Goal: Task Accomplishment & Management: Use online tool/utility

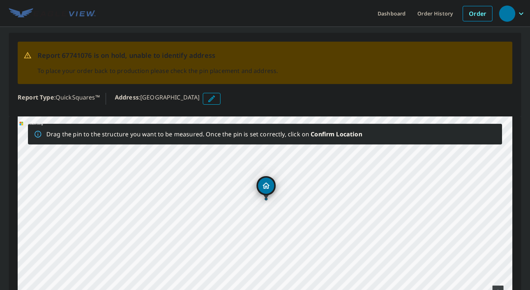
drag, startPoint x: 306, startPoint y: 222, endPoint x: 307, endPoint y: 191, distance: 31.3
click at [307, 191] on div "[GEOGRAPHIC_DATA]" at bounding box center [265, 231] width 495 height 231
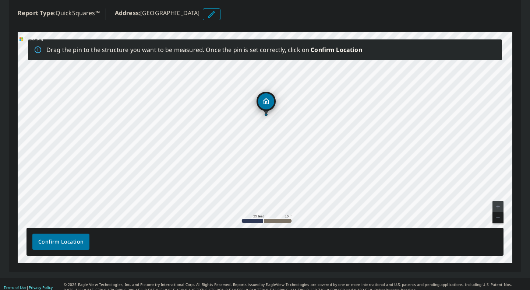
scroll to position [90, 0]
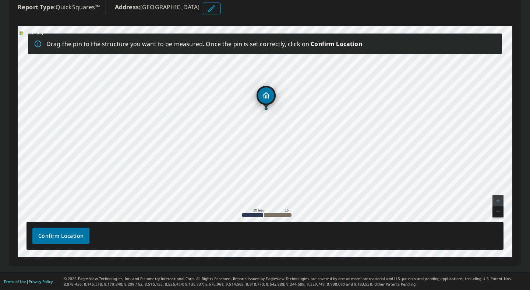
click at [501, 211] on link "Current Level 20, Zoom Out" at bounding box center [497, 211] width 11 height 11
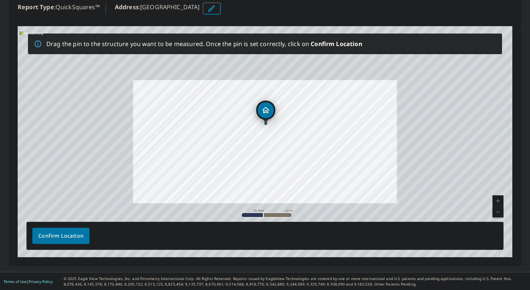
click at [501, 211] on link "Current Level 20, Zoom Out" at bounding box center [497, 211] width 11 height 11
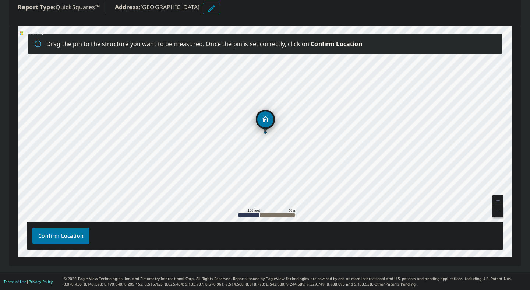
click at [500, 199] on link "Current Level 18, Zoom In" at bounding box center [497, 200] width 11 height 11
drag, startPoint x: 393, startPoint y: 155, endPoint x: 407, endPoint y: 154, distance: 14.0
click at [407, 154] on div "[GEOGRAPHIC_DATA]" at bounding box center [265, 141] width 495 height 231
click at [498, 213] on link "Current Level 19, Zoom Out" at bounding box center [497, 211] width 11 height 11
click at [498, 213] on link "Current Level 18, Zoom Out" at bounding box center [497, 211] width 11 height 11
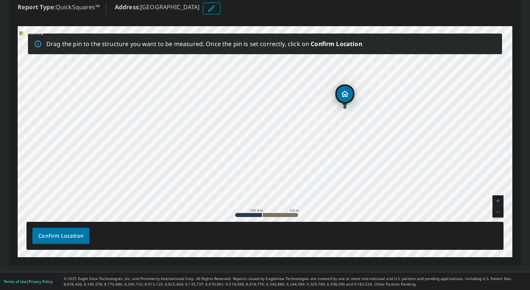
drag, startPoint x: 314, startPoint y: 201, endPoint x: 393, endPoint y: 172, distance: 84.6
click at [393, 172] on div "[GEOGRAPHIC_DATA]" at bounding box center [265, 141] width 495 height 231
click at [496, 202] on link "Current Level 17, Zoom In" at bounding box center [497, 200] width 11 height 11
click at [496, 202] on link "Current Level 18, Zoom In" at bounding box center [497, 200] width 11 height 11
drag, startPoint x: 454, startPoint y: 169, endPoint x: 382, endPoint y: 148, distance: 74.5
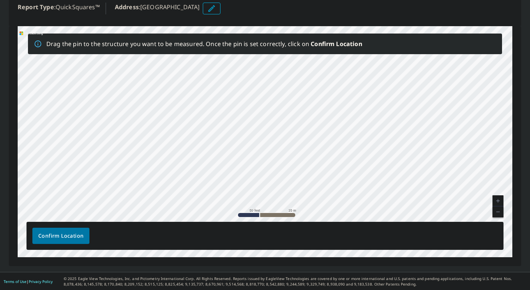
click at [382, 148] on div "[GEOGRAPHIC_DATA]" at bounding box center [265, 141] width 495 height 231
click at [496, 198] on link "Current Level 19, Zoom In" at bounding box center [497, 200] width 11 height 11
drag, startPoint x: 450, startPoint y: 181, endPoint x: 365, endPoint y: 138, distance: 95.3
click at [365, 138] on div "[GEOGRAPHIC_DATA]" at bounding box center [265, 141] width 495 height 231
click at [496, 210] on link "Current Level 20, Zoom Out" at bounding box center [497, 211] width 11 height 11
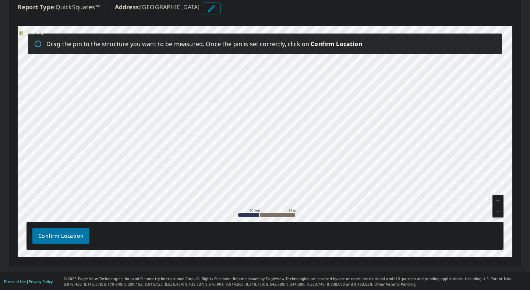
drag, startPoint x: 429, startPoint y: 155, endPoint x: 381, endPoint y: 183, distance: 55.3
click at [381, 183] on div "[GEOGRAPHIC_DATA]" at bounding box center [265, 141] width 495 height 231
drag, startPoint x: 428, startPoint y: 141, endPoint x: 357, endPoint y: 226, distance: 111.6
click at [357, 226] on div "Drag the pin to the structure you want to be measured. Once the pin is set corr…" at bounding box center [265, 141] width 495 height 231
drag, startPoint x: 413, startPoint y: 106, endPoint x: 333, endPoint y: 217, distance: 136.8
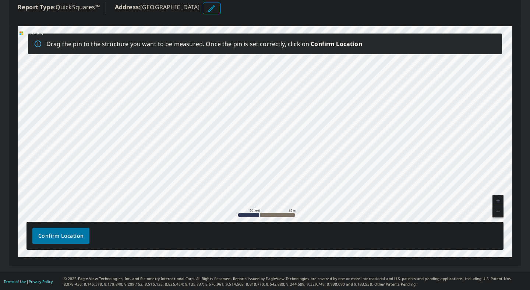
click at [334, 215] on div "[GEOGRAPHIC_DATA]" at bounding box center [265, 141] width 495 height 231
drag, startPoint x: 424, startPoint y: 86, endPoint x: 342, endPoint y: 237, distance: 172.0
click at [342, 237] on div "Drag the pin to the structure you want to be measured. Once the pin is set corr…" at bounding box center [265, 141] width 495 height 231
click at [414, 138] on div "[GEOGRAPHIC_DATA]" at bounding box center [265, 141] width 495 height 231
drag, startPoint x: 361, startPoint y: 103, endPoint x: 285, endPoint y: 204, distance: 125.7
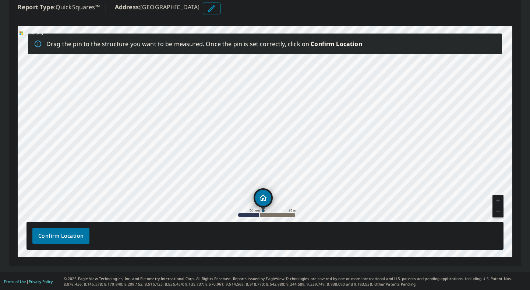
click at [286, 204] on div "[GEOGRAPHIC_DATA]" at bounding box center [265, 141] width 495 height 231
drag, startPoint x: 392, startPoint y: 85, endPoint x: 317, endPoint y: 196, distance: 134.1
click at [317, 197] on div "[GEOGRAPHIC_DATA]" at bounding box center [265, 141] width 495 height 231
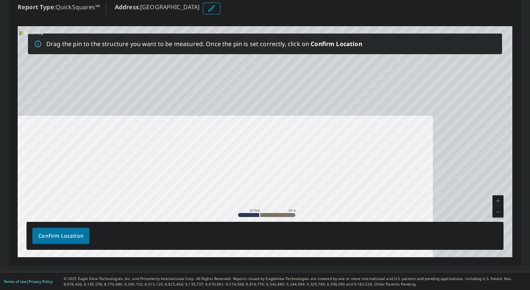
drag, startPoint x: 396, startPoint y: 103, endPoint x: 271, endPoint y: 248, distance: 191.6
click at [271, 248] on div "Drag the pin to the structure you want to be measured. Once the pin is set corr…" at bounding box center [265, 141] width 495 height 231
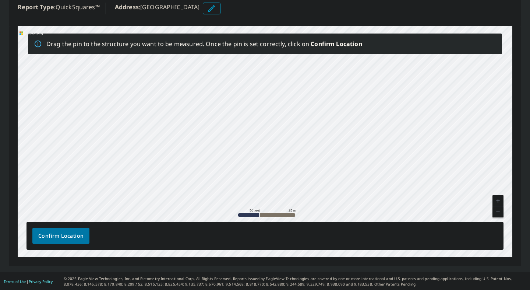
drag, startPoint x: 381, startPoint y: 97, endPoint x: 289, endPoint y: 236, distance: 166.5
click at [292, 231] on div "Drag the pin to the structure you want to be measured. Once the pin is set corr…" at bounding box center [265, 141] width 495 height 231
click at [356, 167] on div "[GEOGRAPHIC_DATA]" at bounding box center [265, 141] width 495 height 231
click at [502, 213] on link "Current Level 19, Zoom Out" at bounding box center [497, 211] width 11 height 11
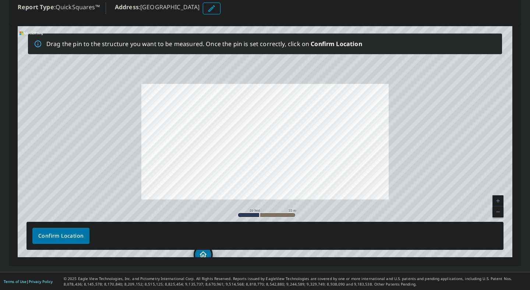
click at [502, 213] on link "Current Level 19, Zoom Out" at bounding box center [497, 211] width 11 height 11
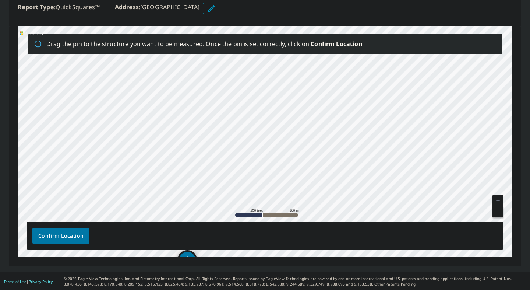
drag, startPoint x: 391, startPoint y: 101, endPoint x: 342, endPoint y: 174, distance: 88.8
click at [342, 175] on div "[GEOGRAPHIC_DATA]" at bounding box center [265, 141] width 495 height 231
drag, startPoint x: 378, startPoint y: 133, endPoint x: 343, endPoint y: 154, distance: 40.1
click at [345, 153] on div "[GEOGRAPHIC_DATA]" at bounding box center [265, 141] width 495 height 231
click at [498, 199] on link "Current Level 17, Zoom In" at bounding box center [497, 200] width 11 height 11
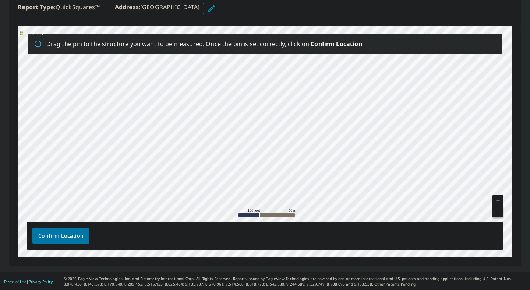
click at [498, 199] on link "Current Level 18, Zoom In" at bounding box center [497, 200] width 11 height 11
click at [502, 215] on link "Current Level 19, Zoom Out" at bounding box center [497, 211] width 11 height 11
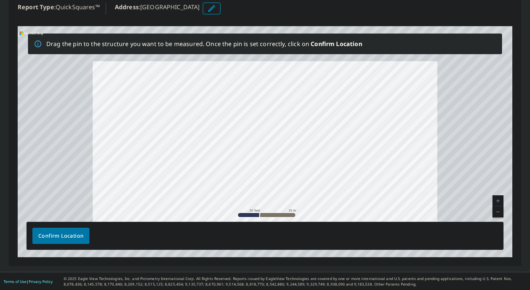
click at [502, 215] on link "Current Level 19, Zoom Out" at bounding box center [497, 211] width 11 height 11
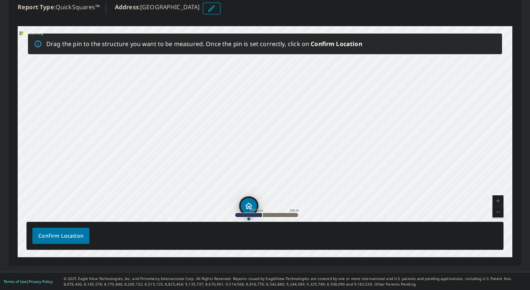
drag, startPoint x: 314, startPoint y: 192, endPoint x: 408, endPoint y: 108, distance: 126.4
click at [408, 108] on div "[GEOGRAPHIC_DATA]" at bounding box center [265, 141] width 495 height 231
drag, startPoint x: 248, startPoint y: 202, endPoint x: 357, endPoint y: 69, distance: 171.3
click at [357, 69] on div "[GEOGRAPHIC_DATA]" at bounding box center [265, 141] width 495 height 231
click at [499, 200] on link "Current Level 17, Zoom In" at bounding box center [497, 200] width 11 height 11
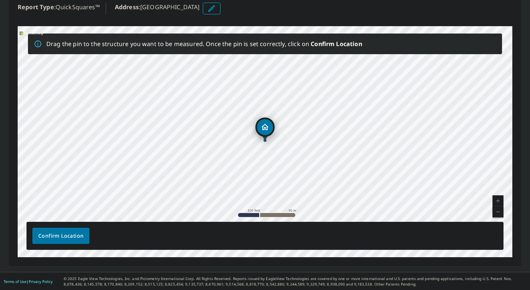
click at [499, 200] on link "Current Level 18, Zoom In" at bounding box center [497, 200] width 11 height 11
drag, startPoint x: 364, startPoint y: 97, endPoint x: 296, endPoint y: 170, distance: 99.0
click at [296, 170] on div "[GEOGRAPHIC_DATA]" at bounding box center [265, 141] width 495 height 231
drag, startPoint x: 198, startPoint y: 202, endPoint x: 251, endPoint y: 96, distance: 118.2
click at [251, 96] on div "[GEOGRAPHIC_DATA]" at bounding box center [265, 141] width 495 height 231
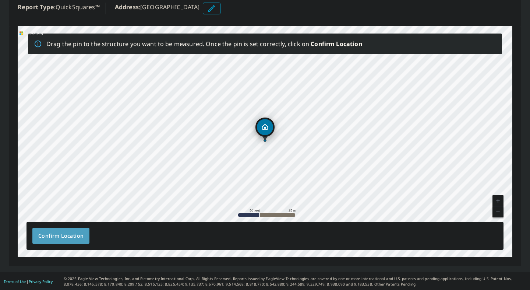
click at [49, 237] on span "Confirm Location" at bounding box center [60, 235] width 45 height 9
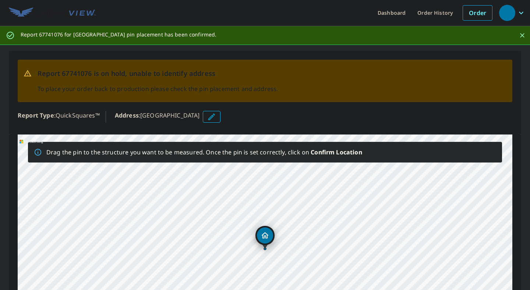
scroll to position [0, 0]
